Goal: Use online tool/utility: Utilize a website feature to perform a specific function

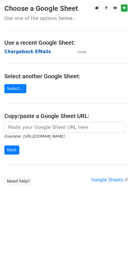
click at [20, 50] on strong "Chargeback EMails" at bounding box center [27, 51] width 47 height 5
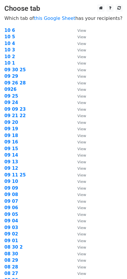
drag, startPoint x: 14, startPoint y: 32, endPoint x: 0, endPoint y: 32, distance: 14.3
click at [14, 32] on td "10 6" at bounding box center [37, 30] width 67 height 7
click at [7, 30] on strong "10 6" at bounding box center [9, 30] width 11 height 5
click at [10, 31] on strong "10 6" at bounding box center [9, 30] width 11 height 5
click at [7, 31] on strong "10 6" at bounding box center [9, 30] width 11 height 5
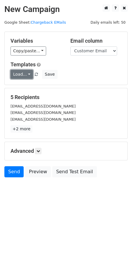
click at [25, 75] on link "Load..." at bounding box center [22, 74] width 22 height 9
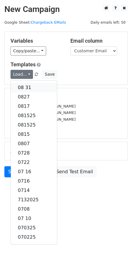
click at [23, 88] on link "08 31" at bounding box center [34, 87] width 46 height 9
